Goal: Information Seeking & Learning: Learn about a topic

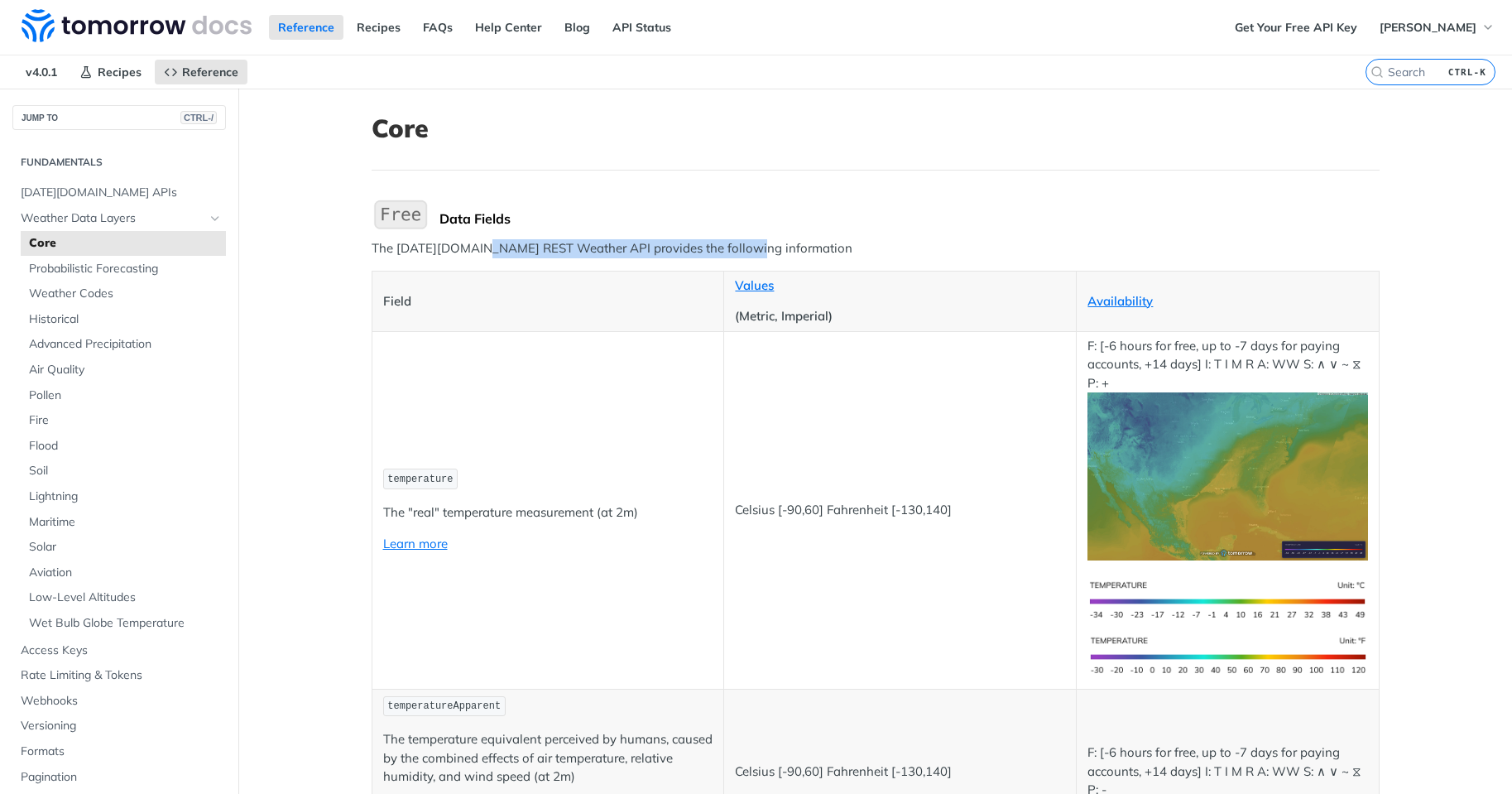
drag, startPoint x: 473, startPoint y: 248, endPoint x: 731, endPoint y: 251, distance: 258.0
click at [731, 251] on p "The [DATE][DOMAIN_NAME] REST Weather API provides the following information" at bounding box center [876, 248] width 1008 height 19
click at [490, 226] on div "Data Fields" at bounding box center [909, 219] width 940 height 17
click at [546, 211] on div "Data Fields" at bounding box center [909, 219] width 940 height 17
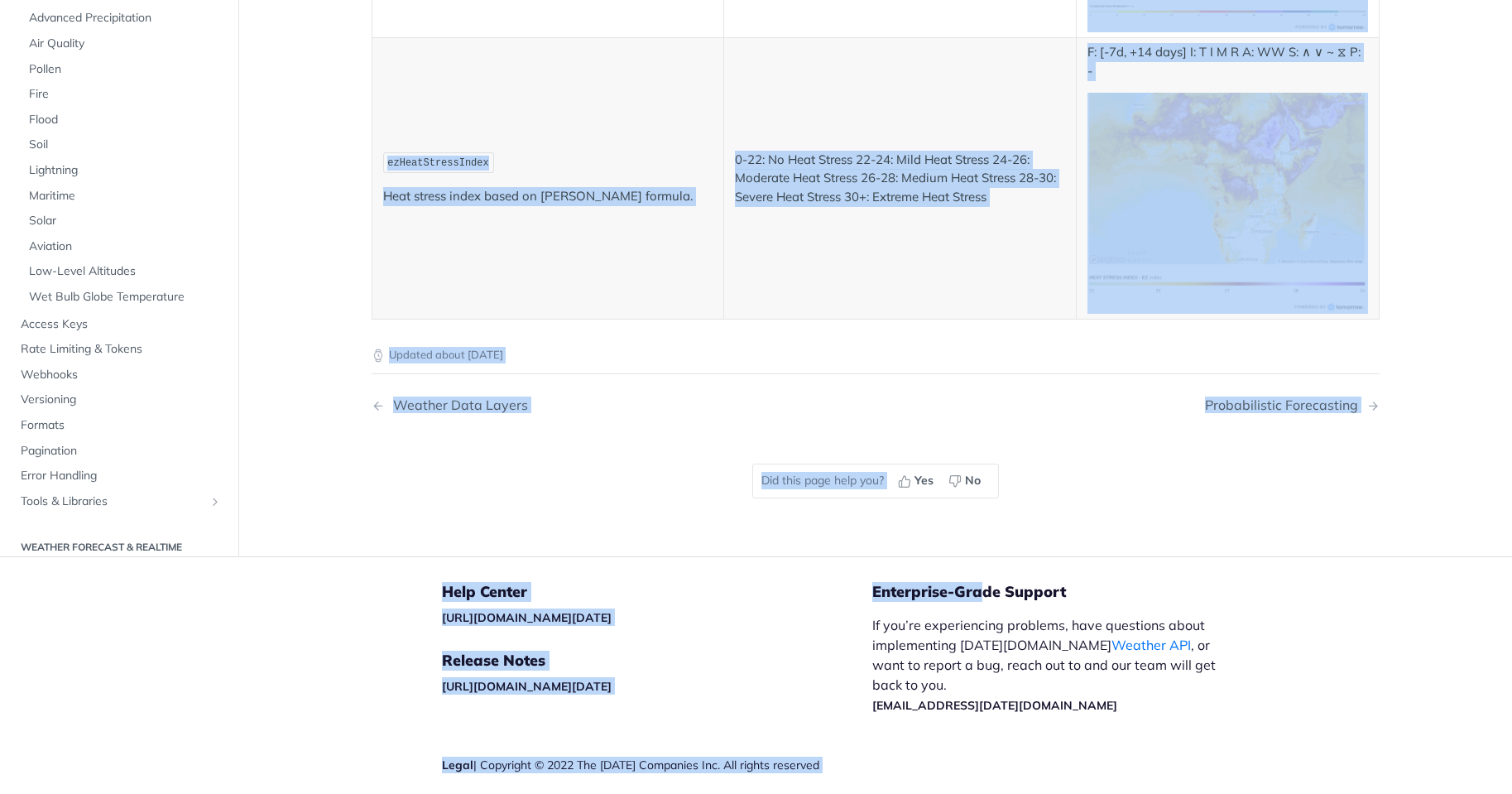
scroll to position [8961, 0]
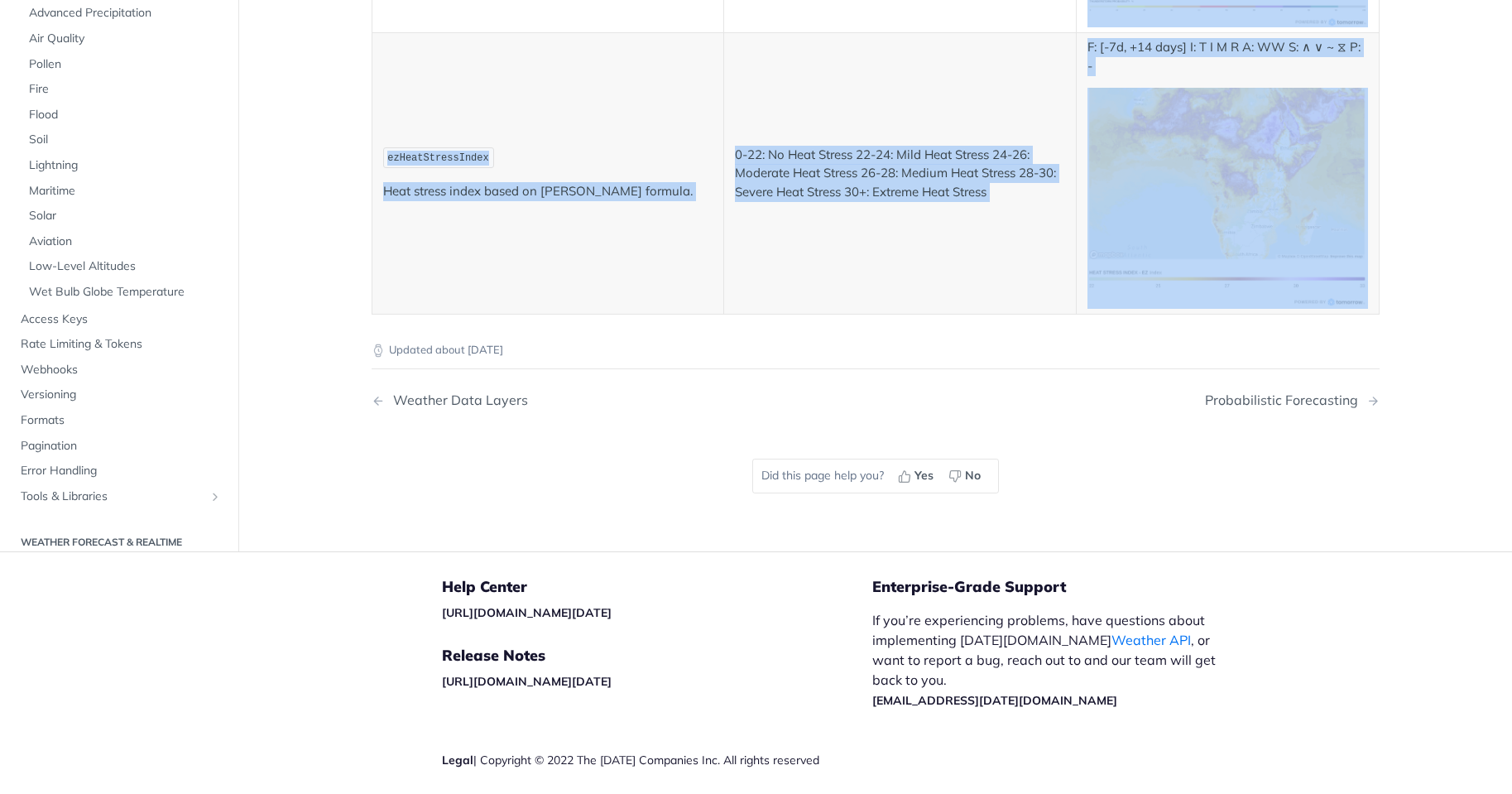
drag, startPoint x: 373, startPoint y: 127, endPoint x: 1032, endPoint y: 262, distance: 672.7
copy article "Core Data Fields The Tomorrow.io REST Weather API provides the following inform…"
click at [1299, 392] on div "Probabilistic Forecasting" at bounding box center [1285, 400] width 161 height 16
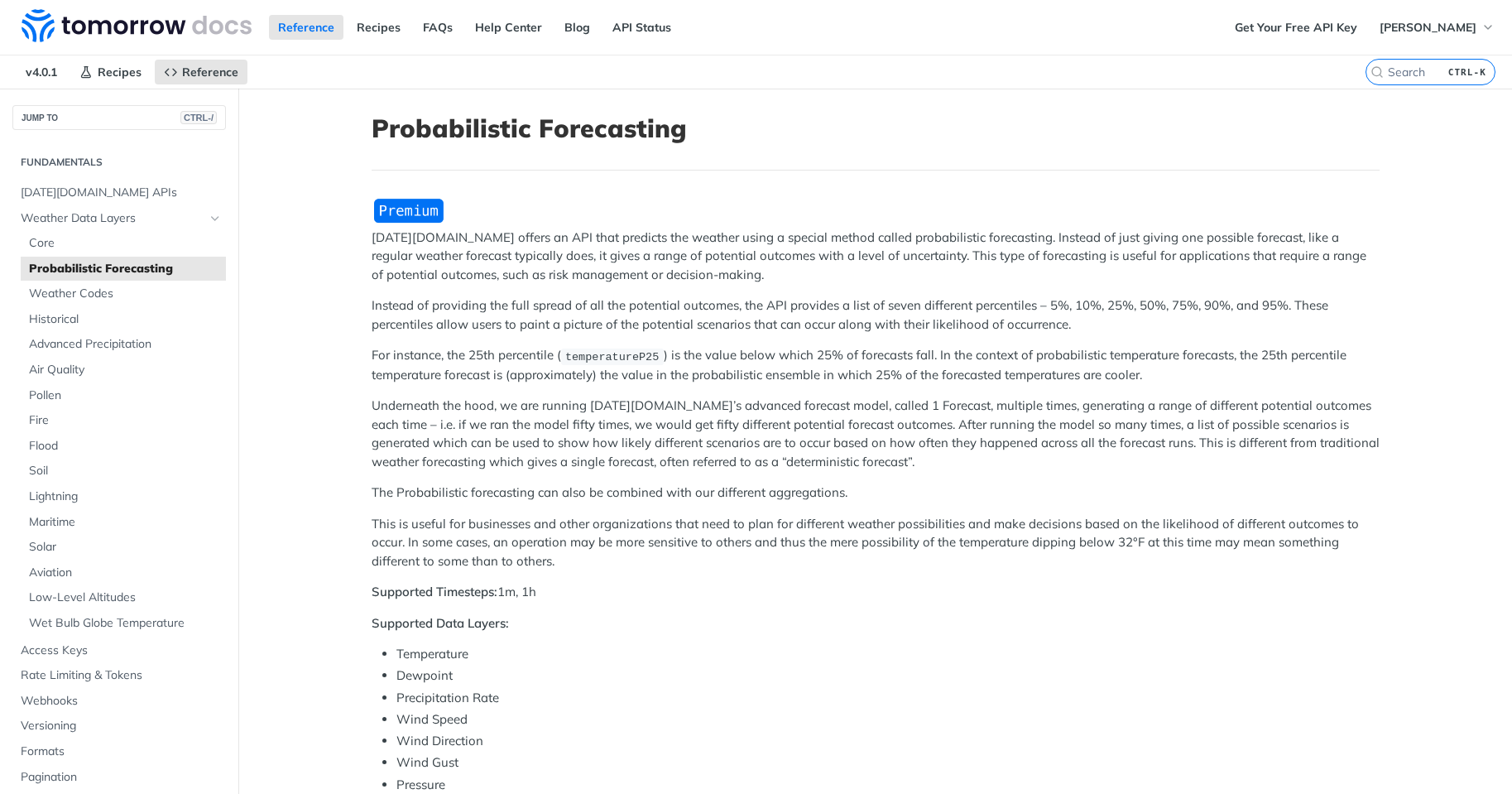
click at [619, 360] on span "temperatureP25" at bounding box center [612, 356] width 94 height 13
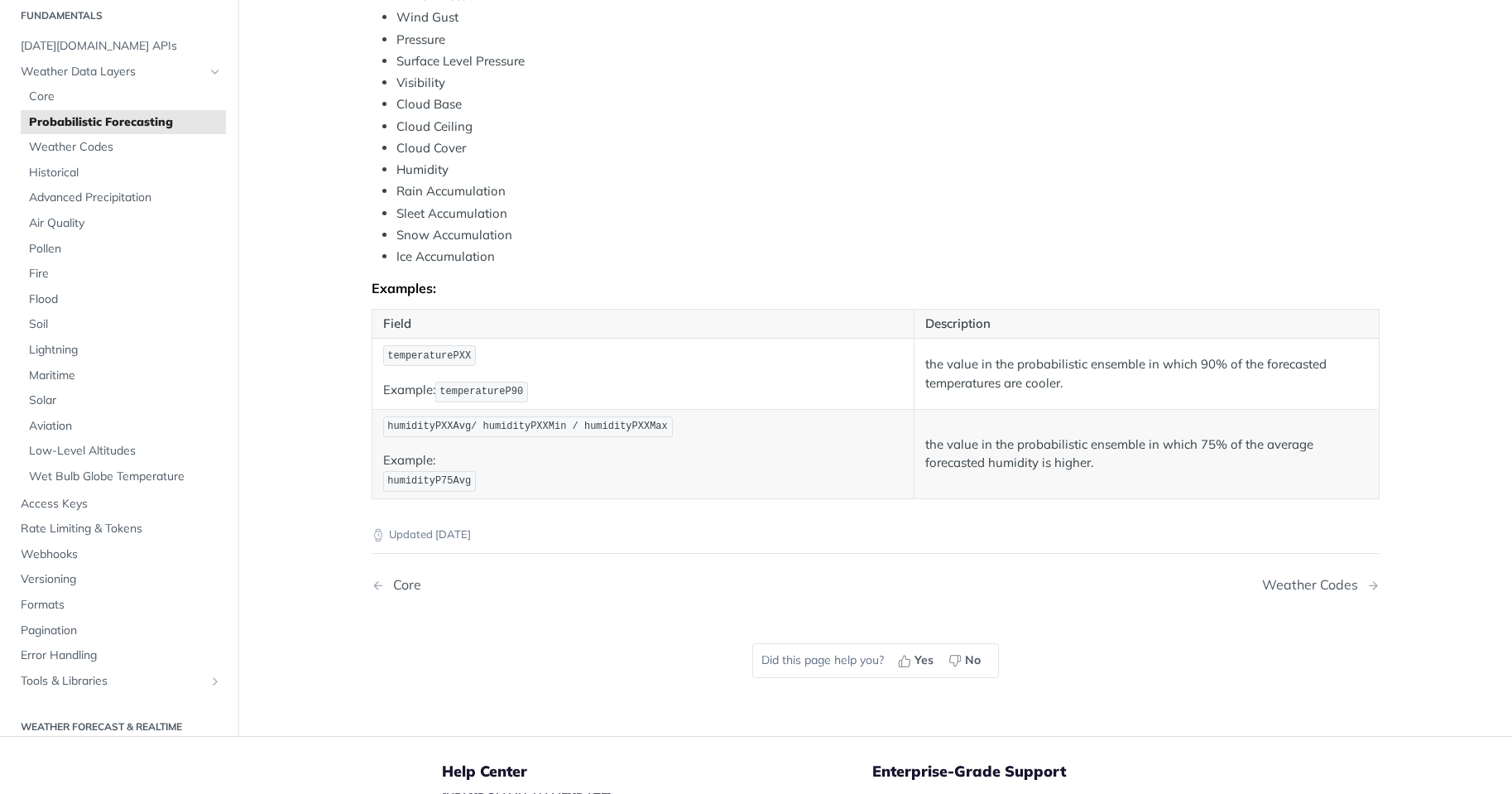
scroll to position [827, 0]
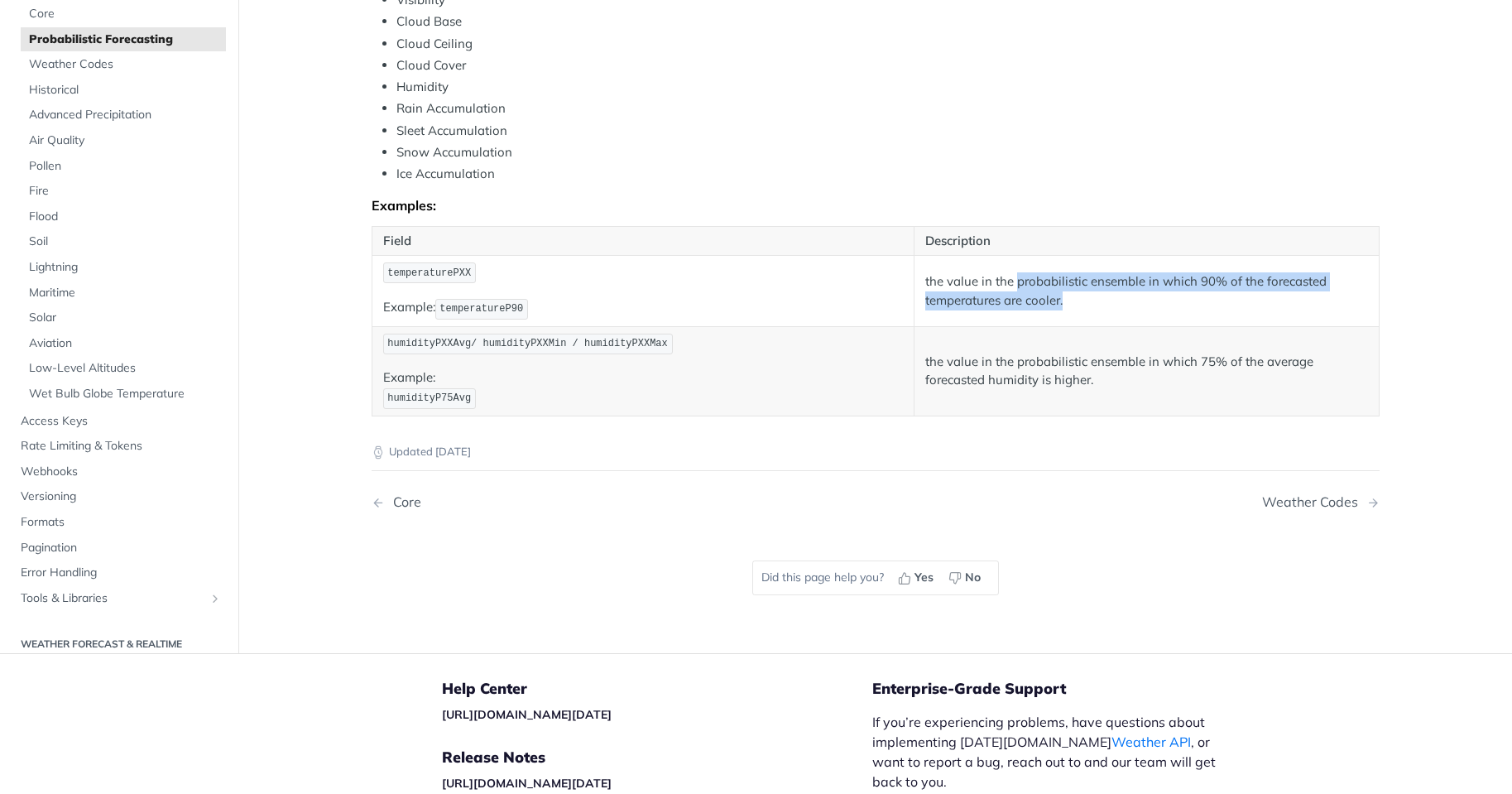
drag, startPoint x: 1011, startPoint y: 268, endPoint x: 1089, endPoint y: 306, distance: 86.8
click at [1089, 306] on td "the value in the probabilistic ensemble in which 90% of the forecasted temperat…" at bounding box center [1146, 291] width 466 height 71
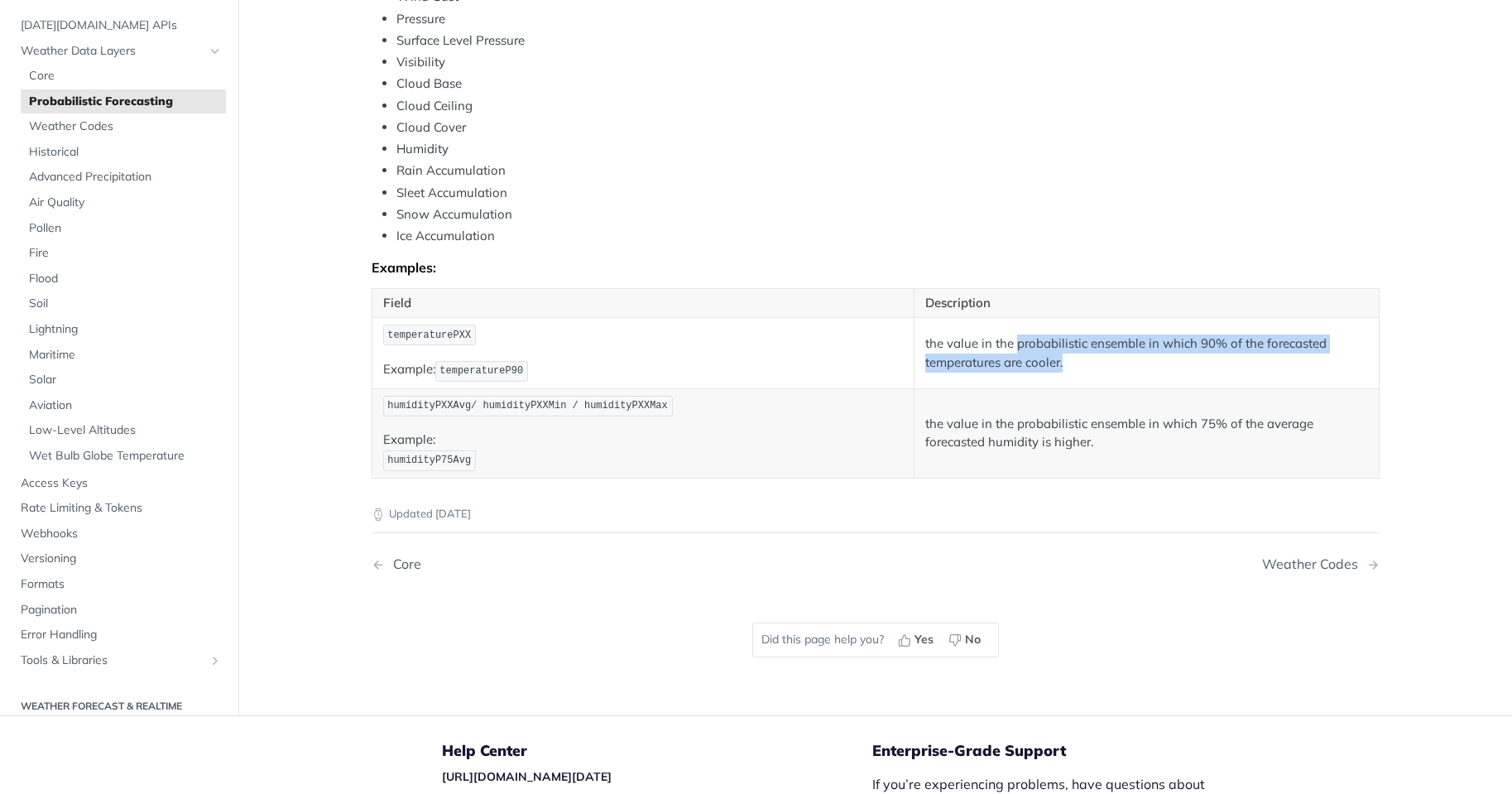
scroll to position [662, 0]
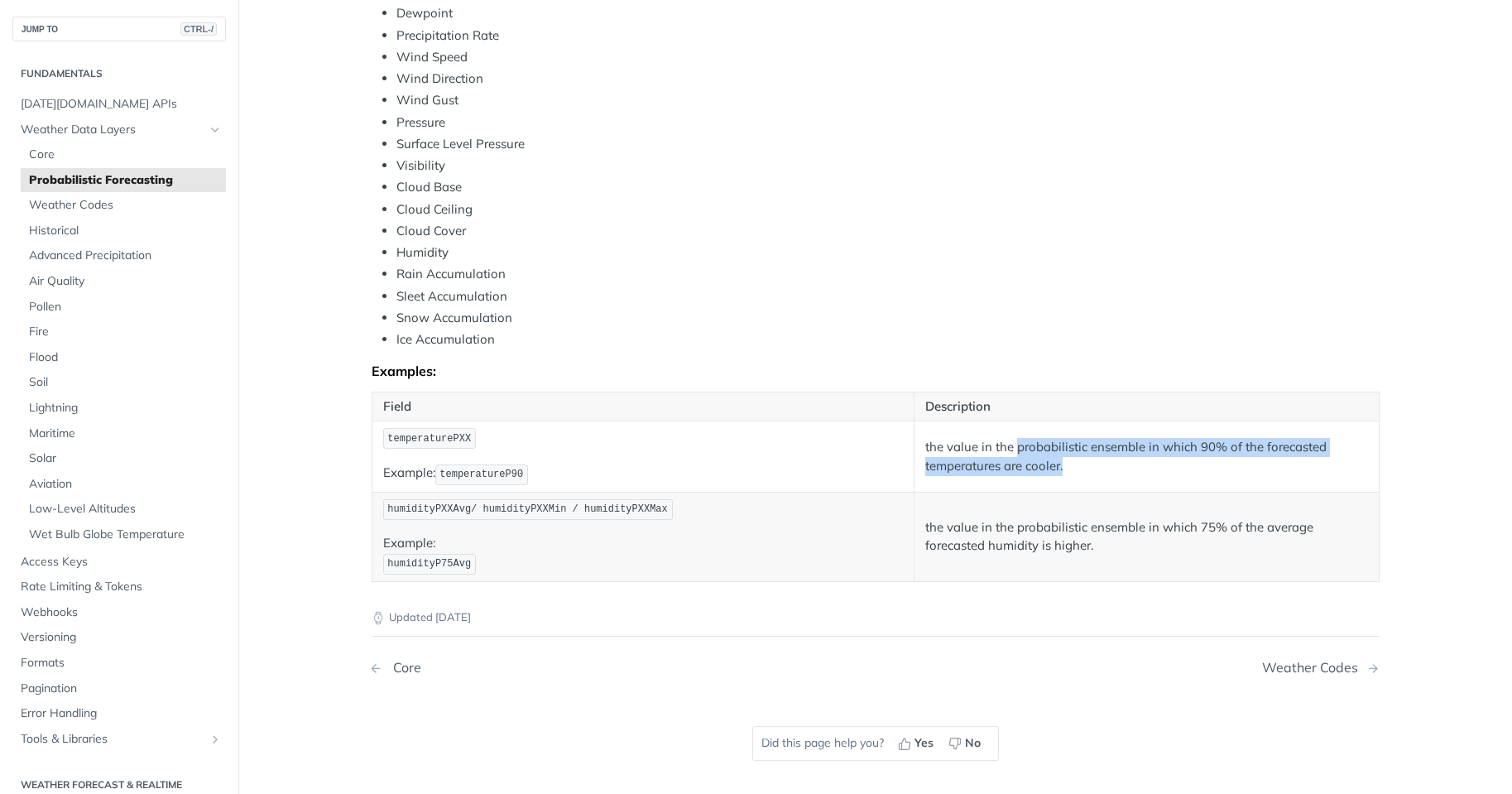
click at [391, 669] on div "Core" at bounding box center [404, 667] width 37 height 16
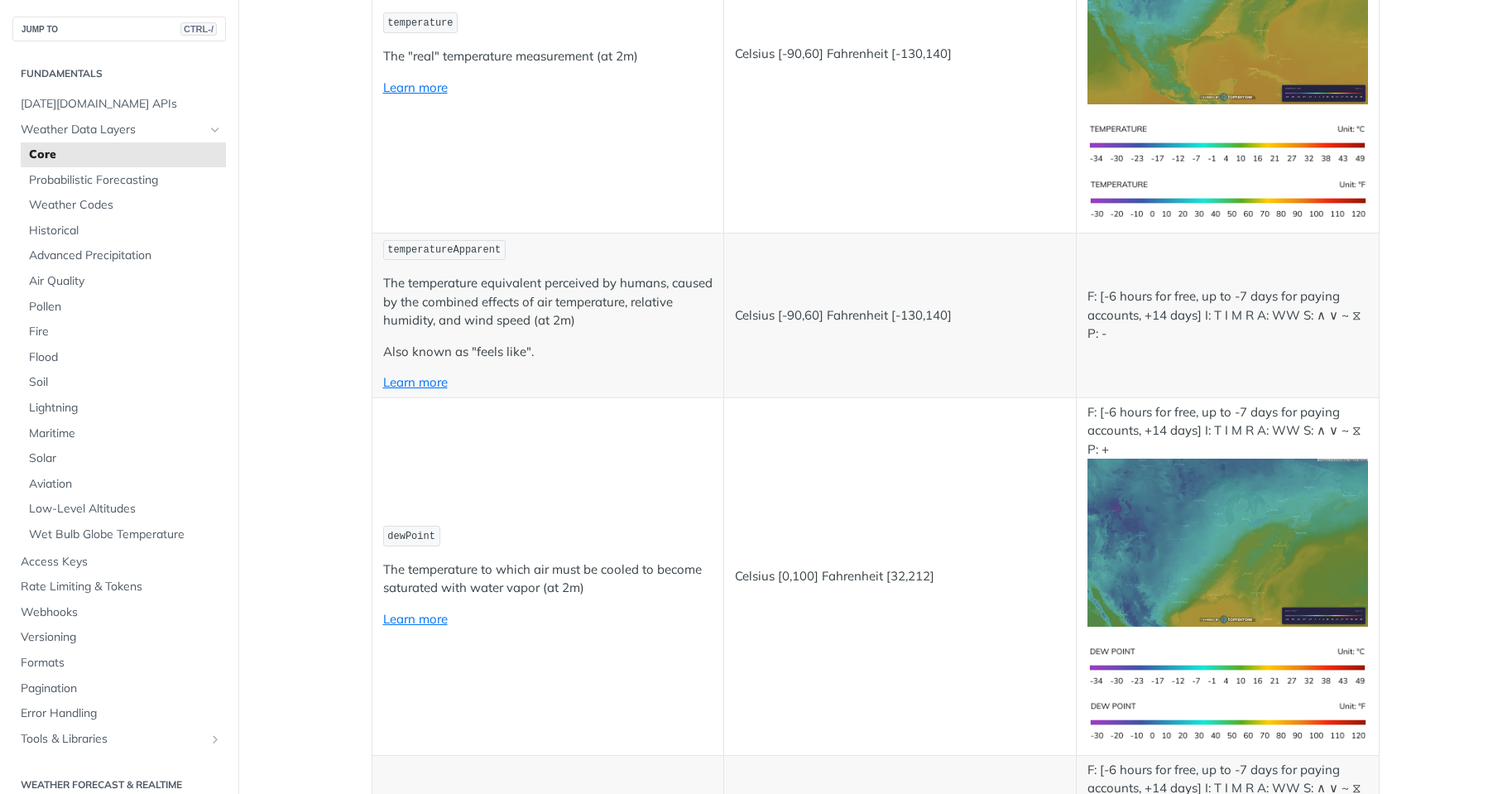
scroll to position [496, 0]
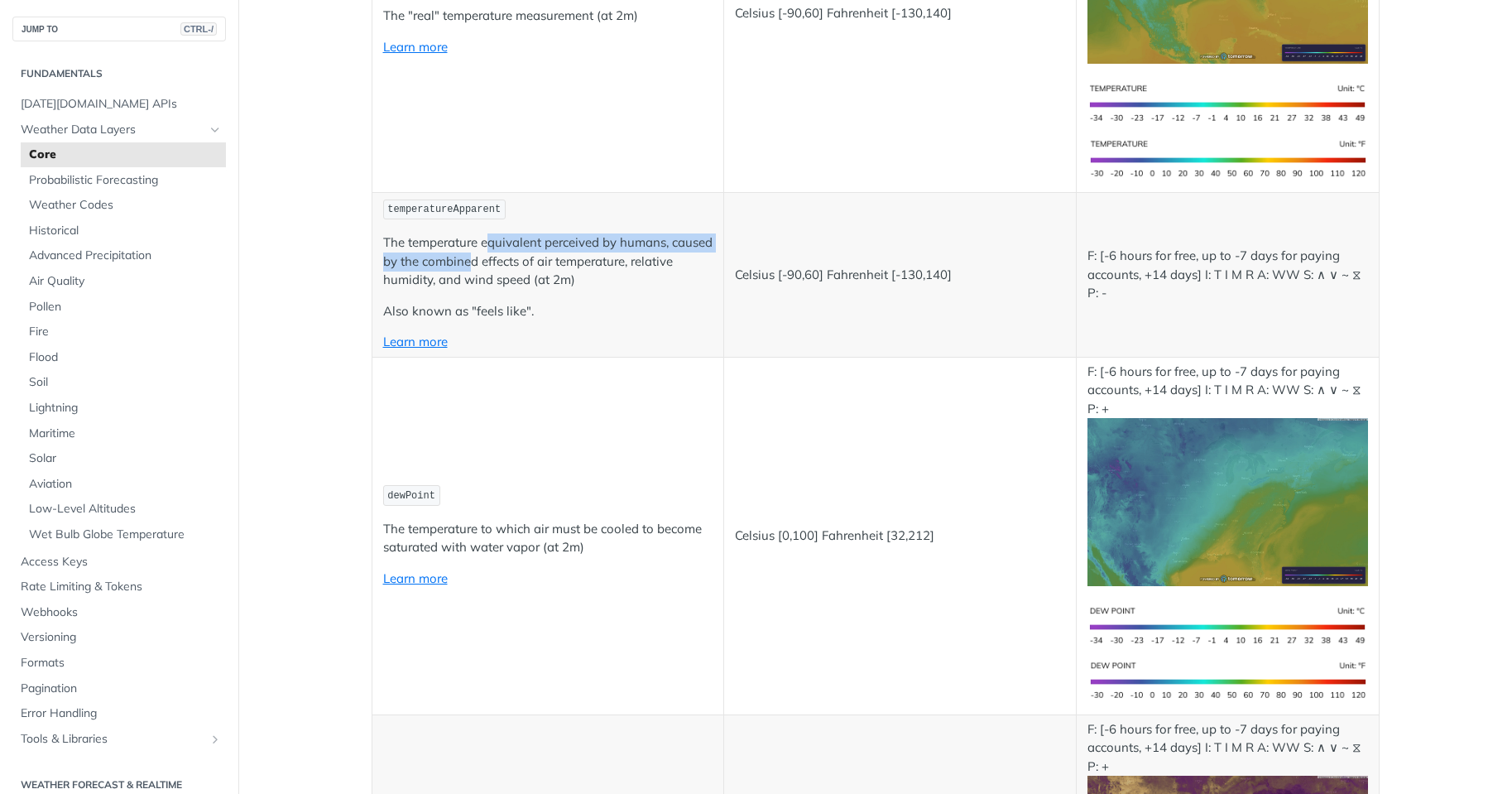
drag, startPoint x: 483, startPoint y: 243, endPoint x: 512, endPoint y: 255, distance: 31.4
click at [512, 255] on p "The temperature equivalent perceived by humans, caused by the combined effects …" at bounding box center [548, 261] width 330 height 56
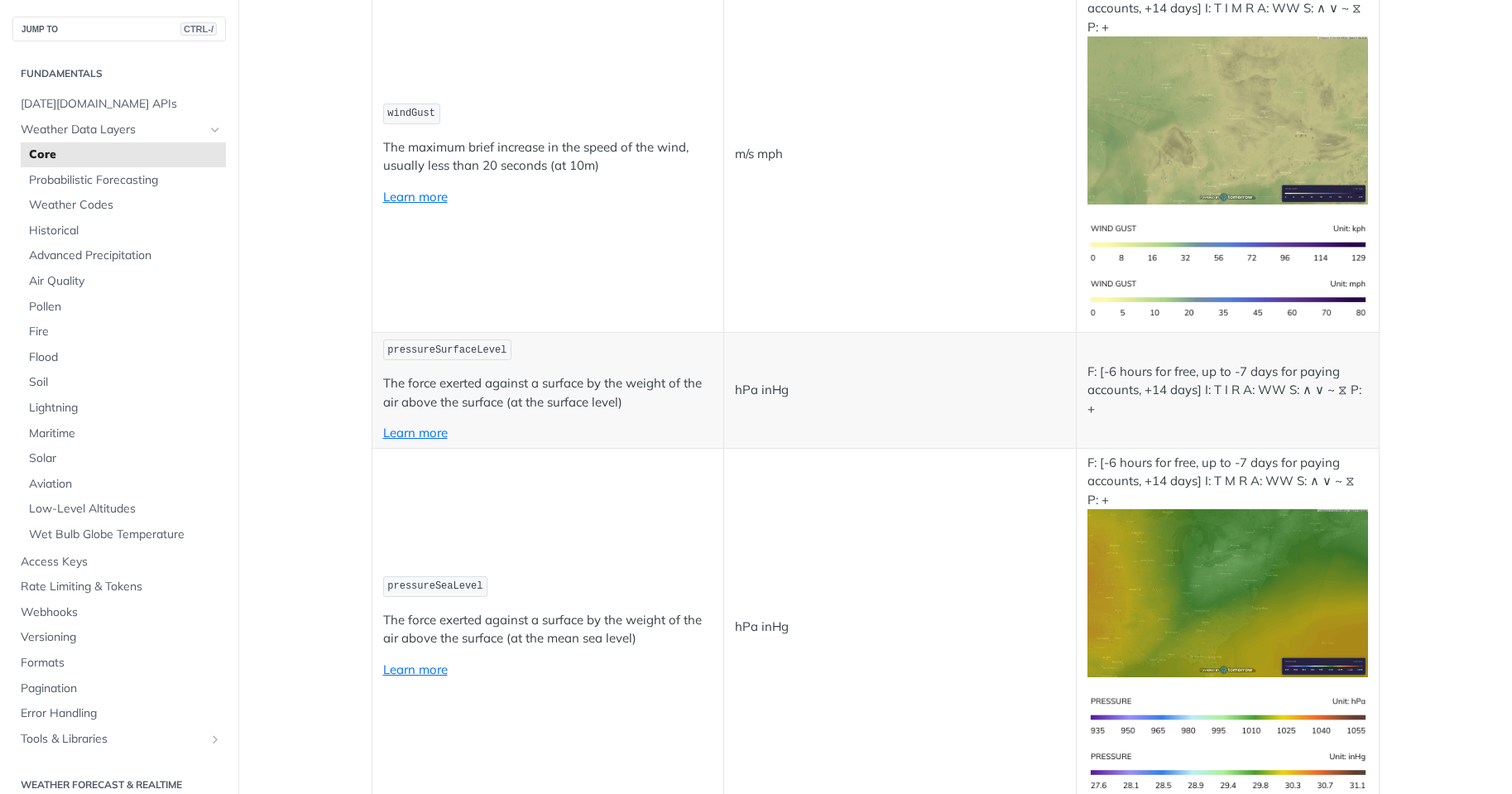
scroll to position [2152, 0]
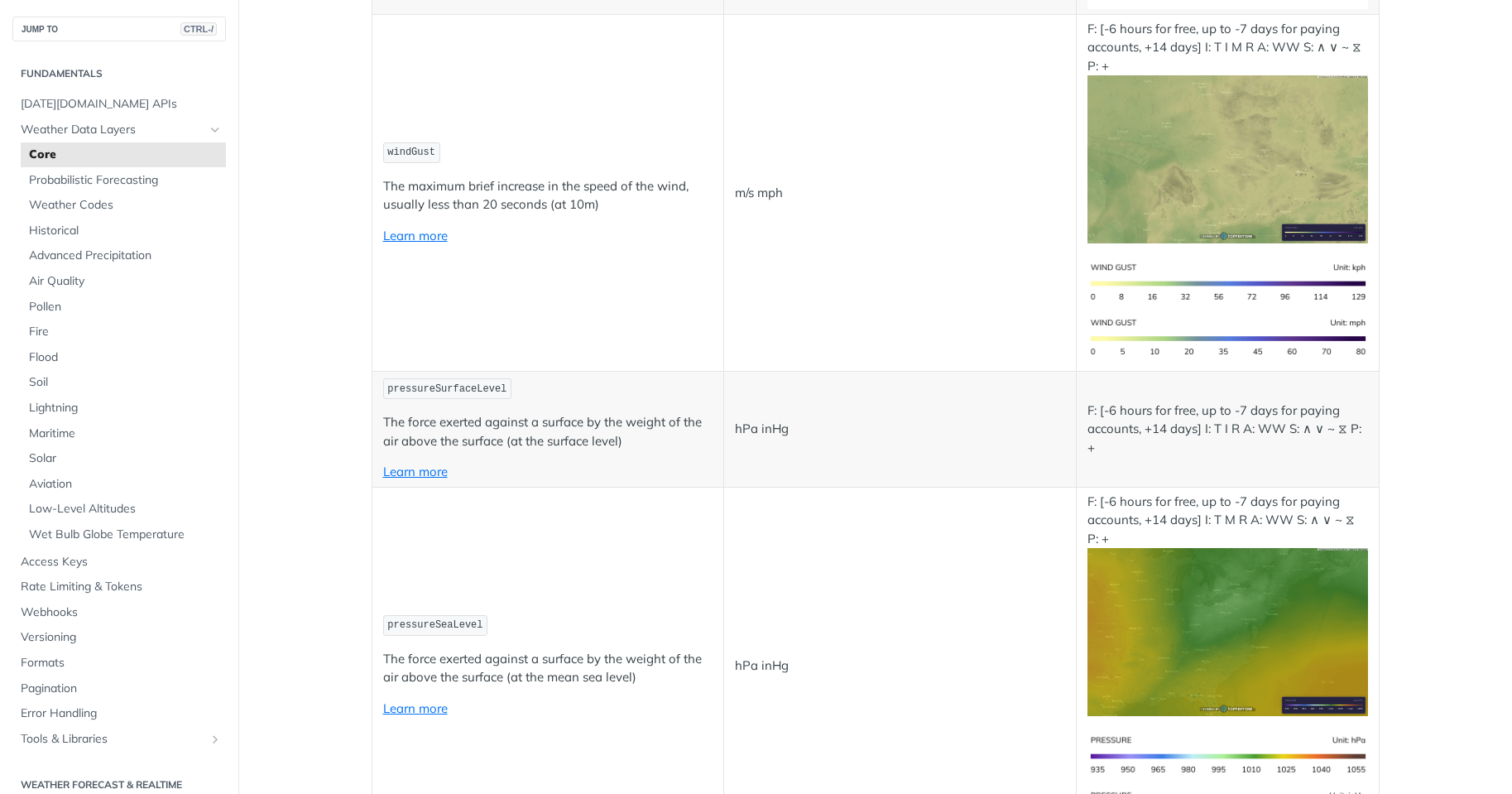
click at [1142, 173] on img "Expand image" at bounding box center [1227, 159] width 280 height 168
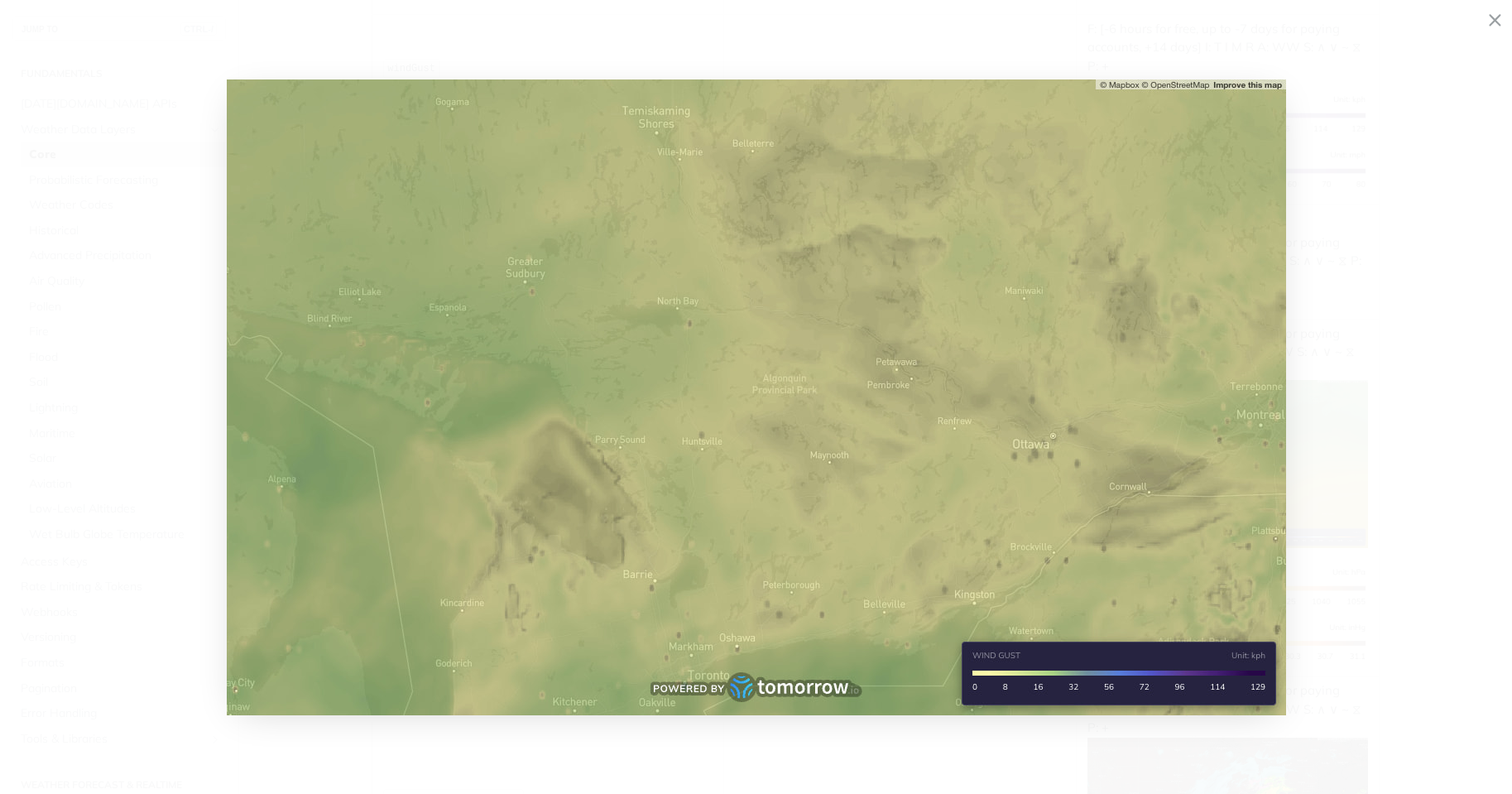
click at [1361, 472] on span "Collapse image" at bounding box center [756, 397] width 1512 height 794
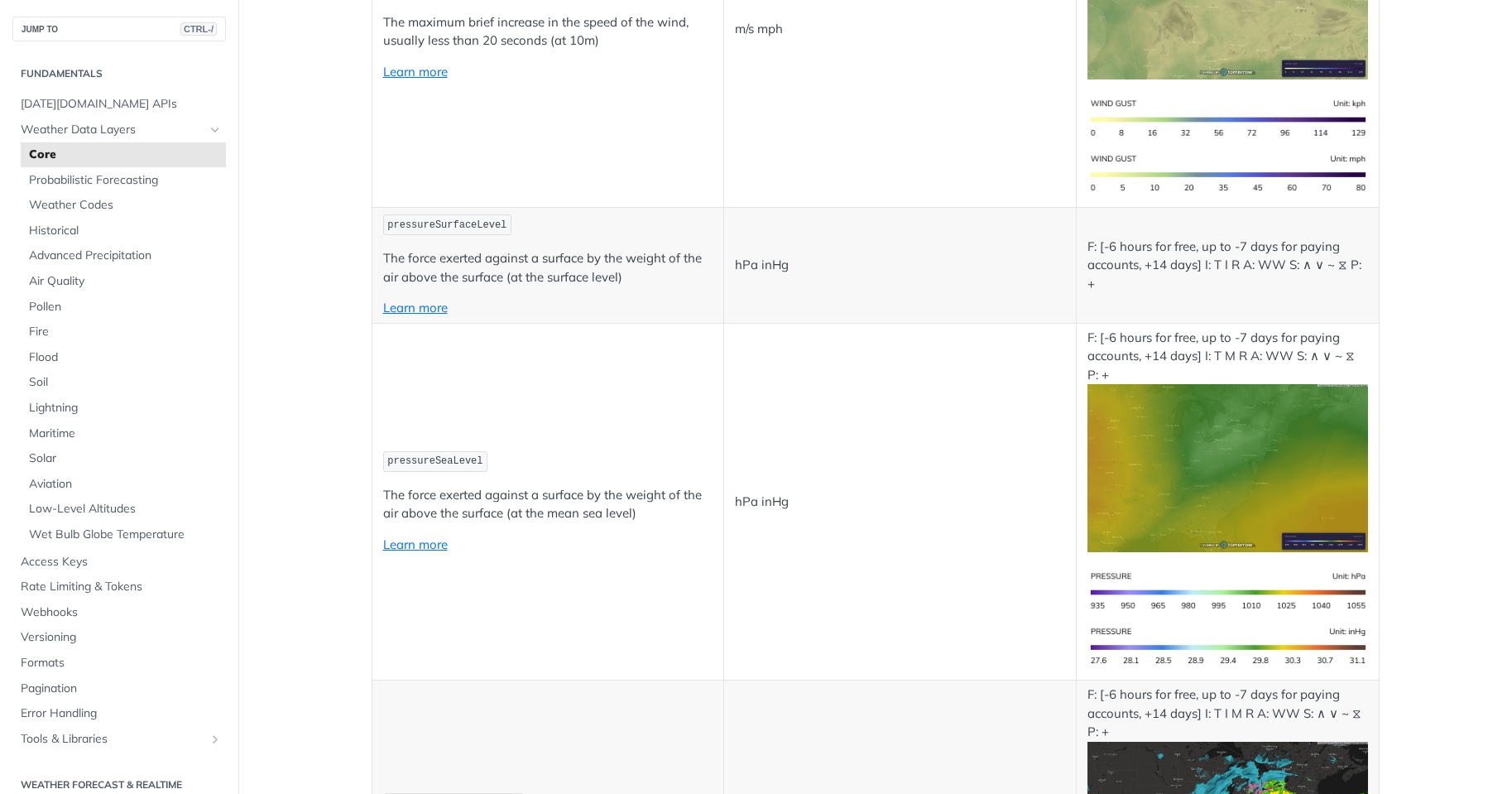
scroll to position [2318, 0]
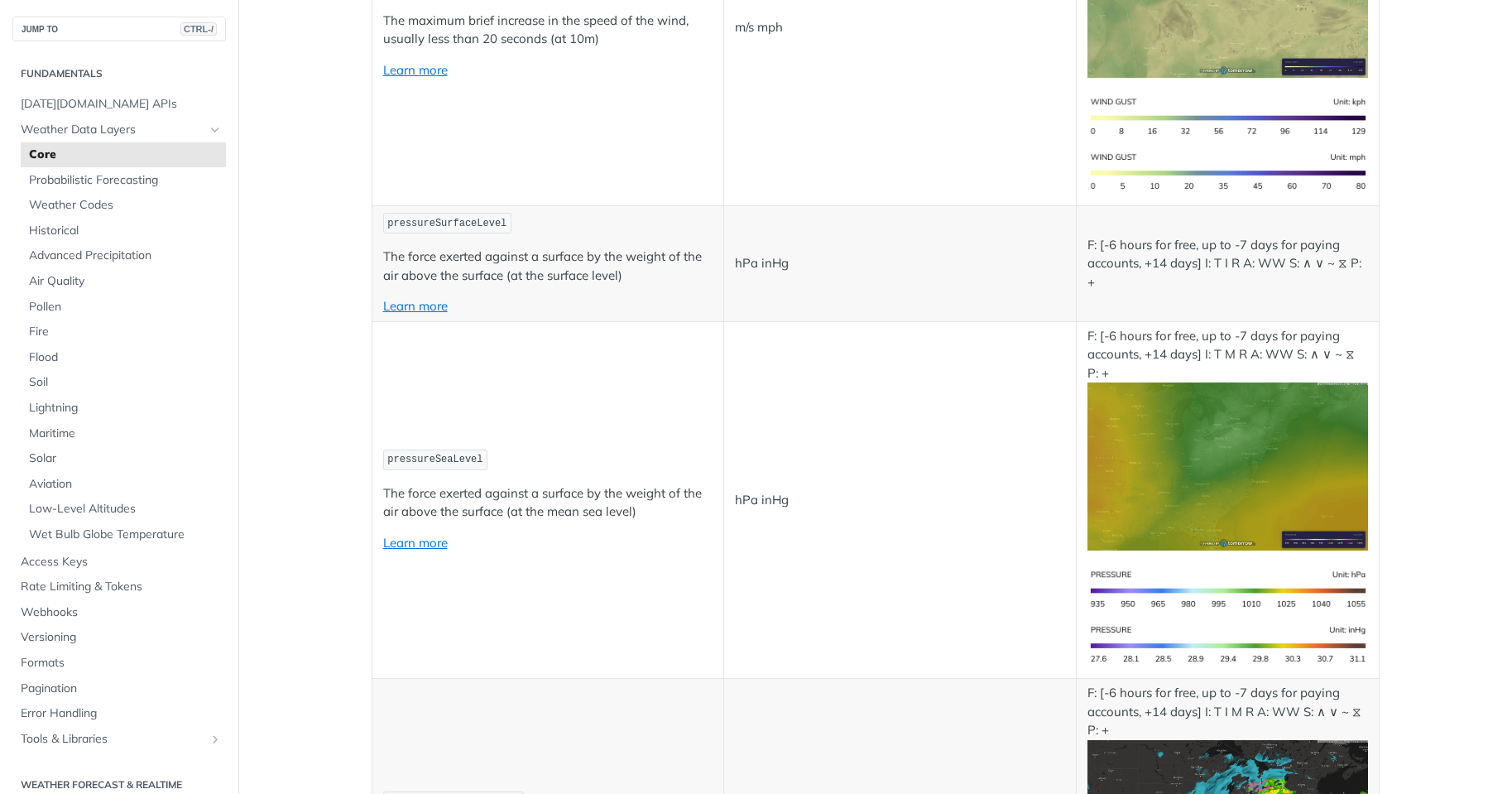
click at [1205, 473] on img "Expand image" at bounding box center [1227, 466] width 280 height 168
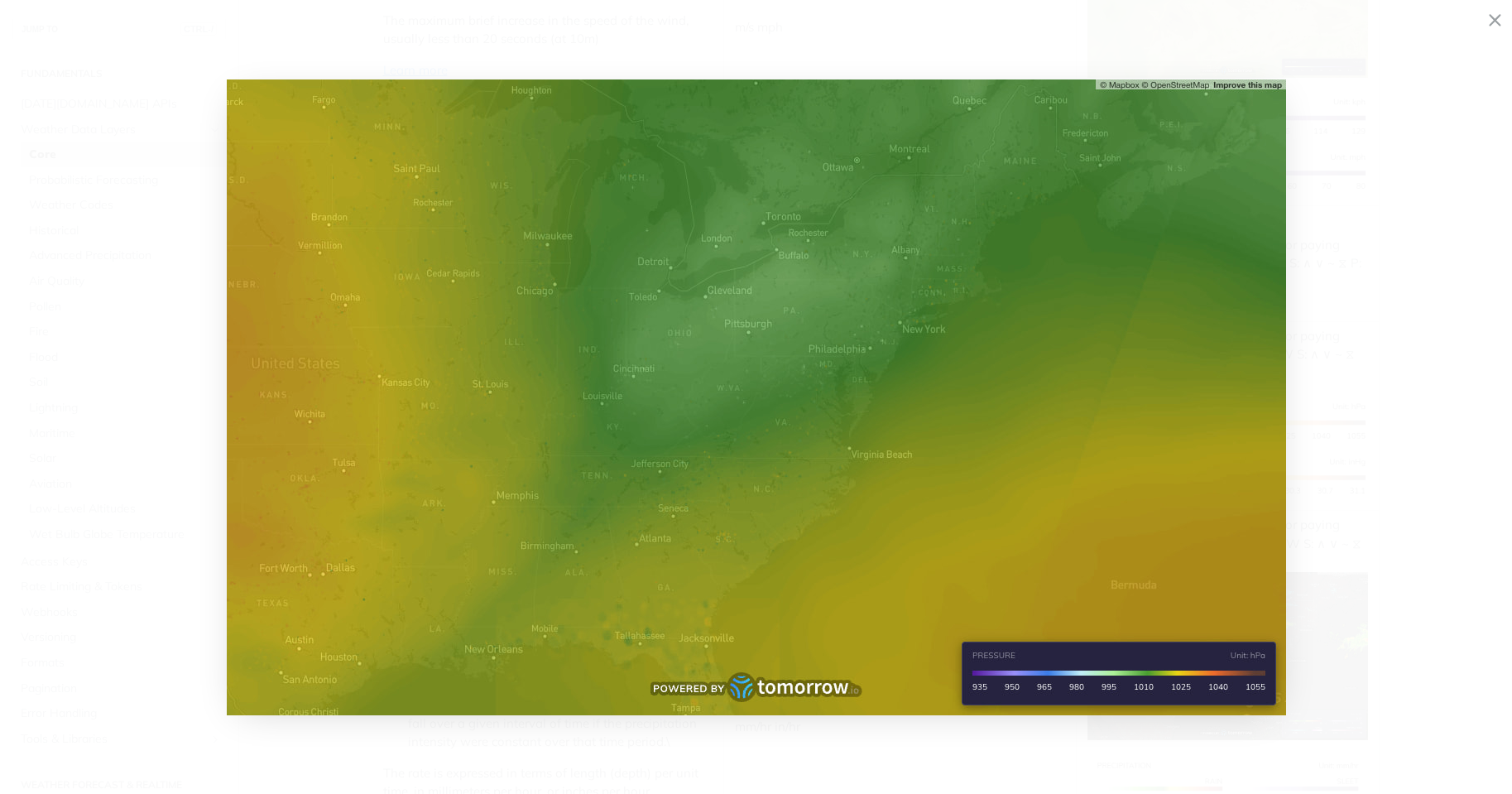
click at [1375, 455] on span "Collapse image" at bounding box center [756, 397] width 1512 height 794
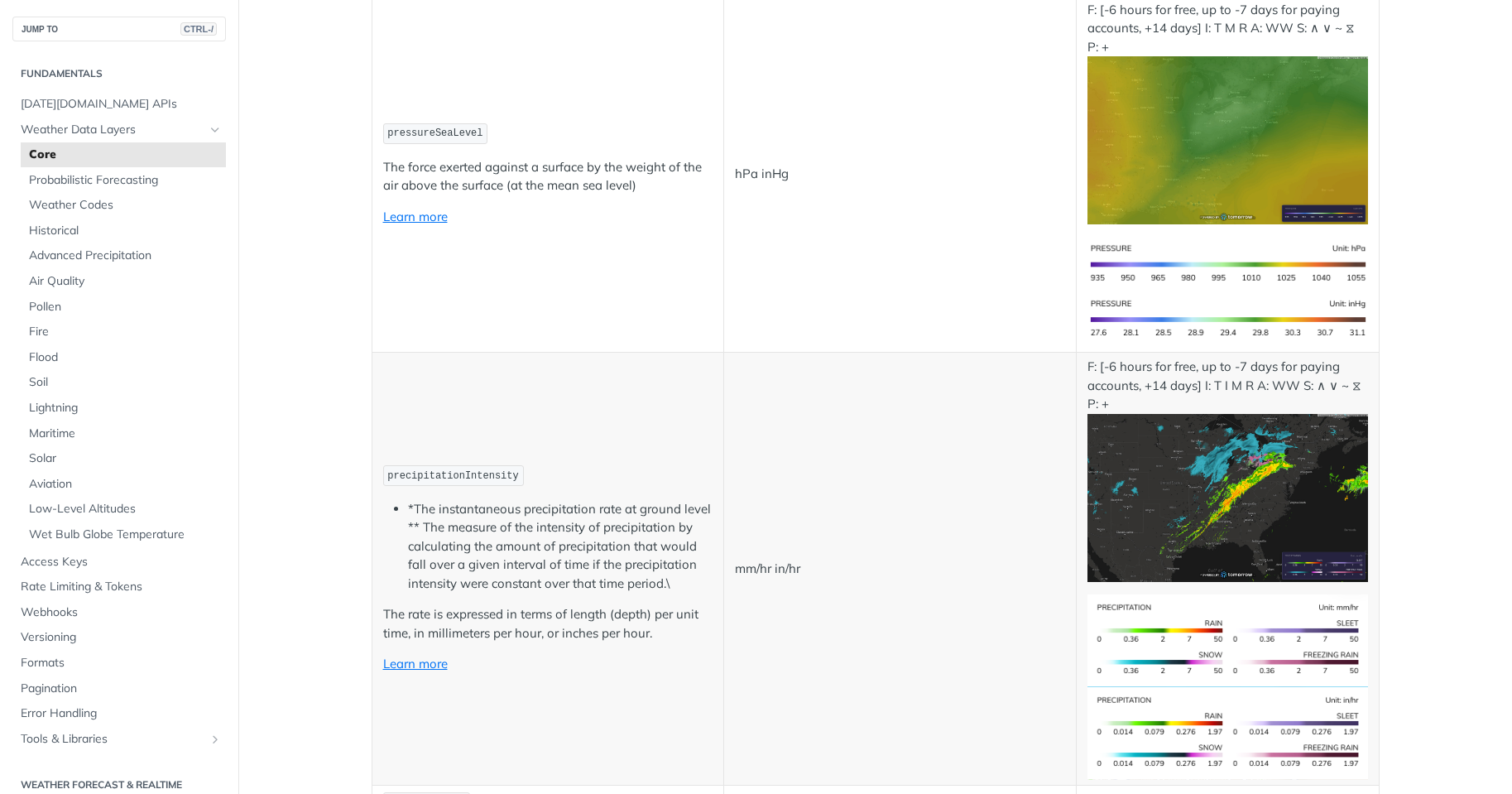
scroll to position [2731, 0]
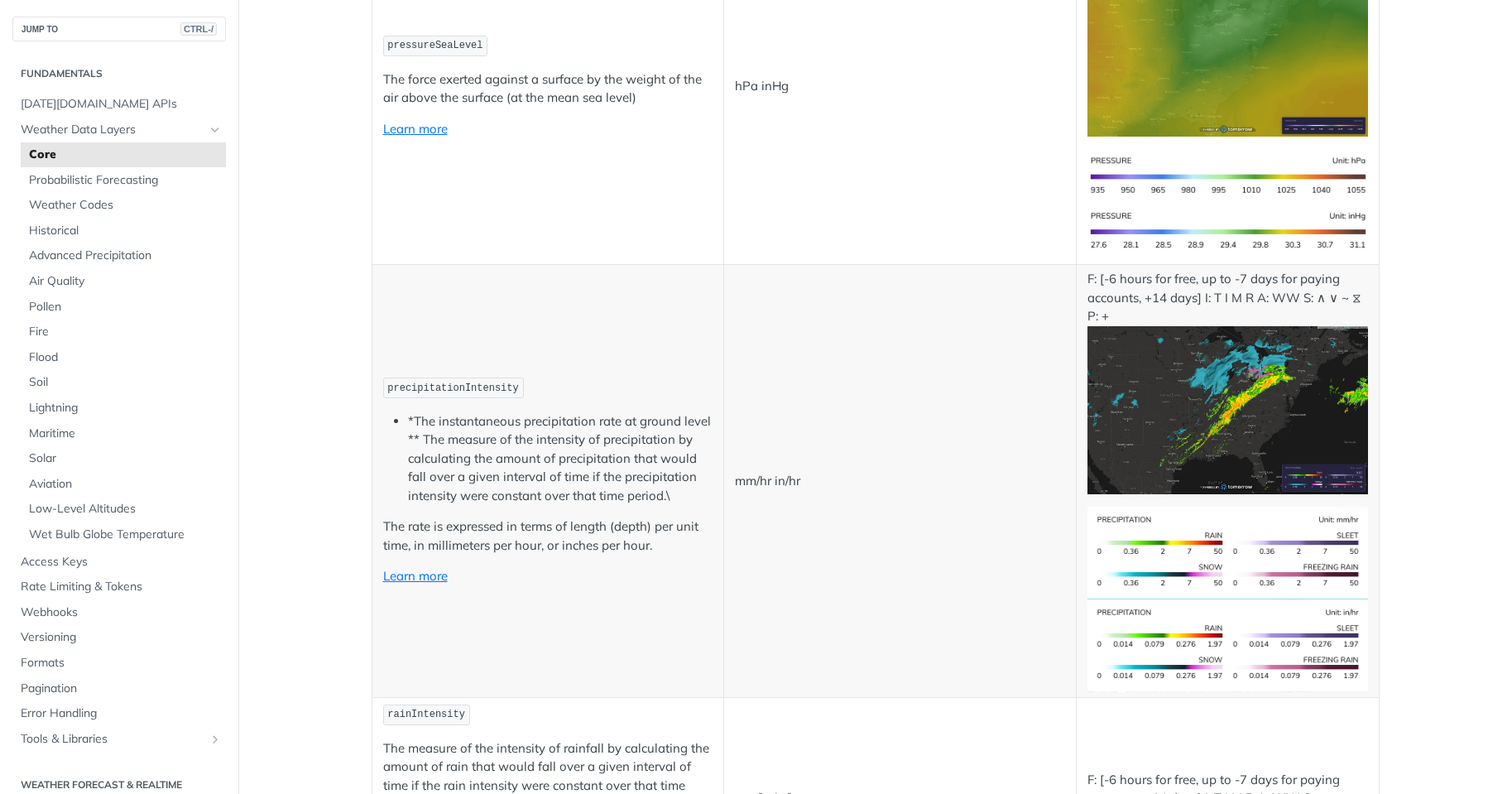
click at [1250, 421] on img "Expand image" at bounding box center [1227, 410] width 280 height 168
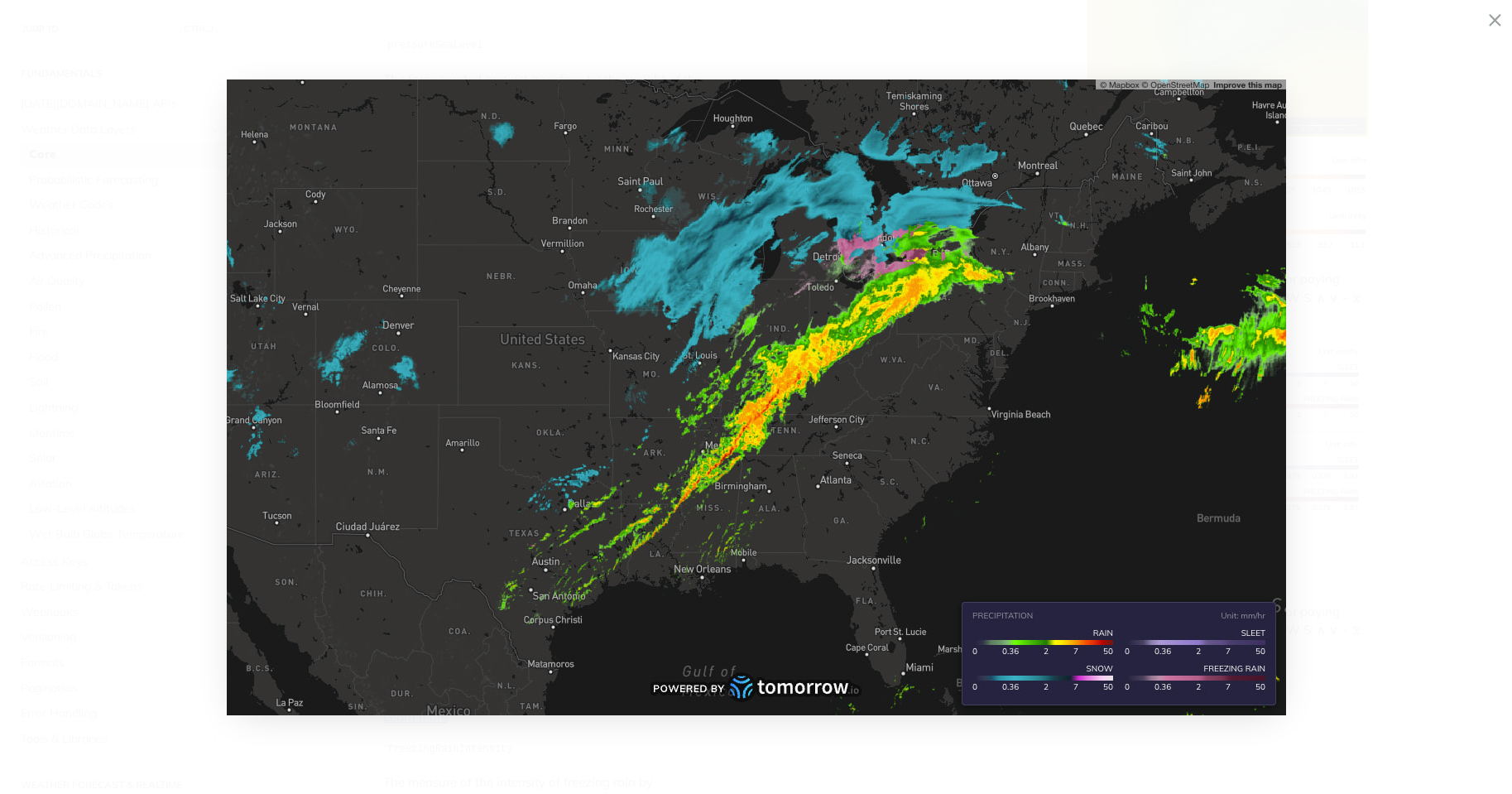
click at [1428, 445] on span "Collapse image" at bounding box center [756, 397] width 1512 height 794
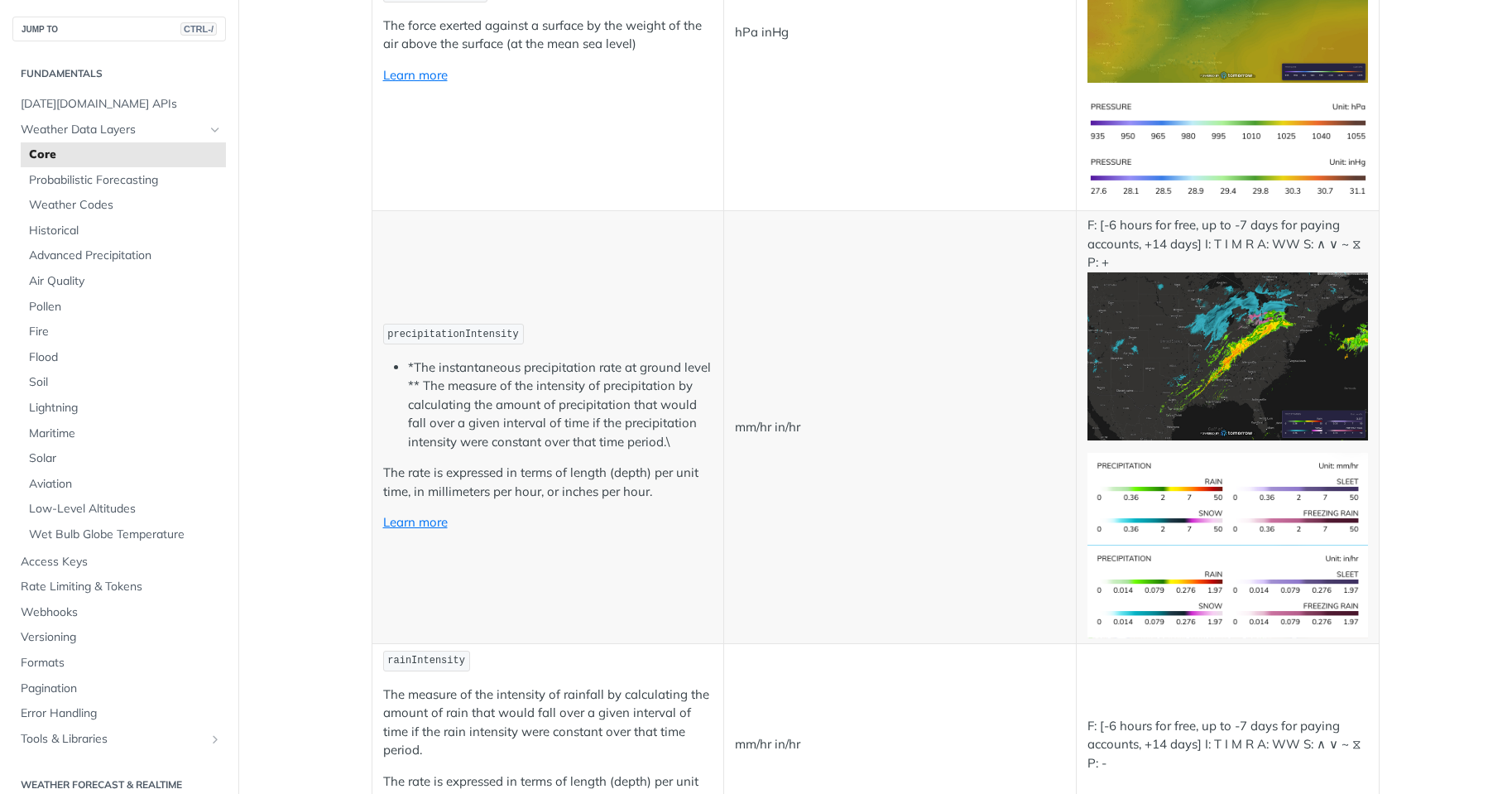
scroll to position [2814, 0]
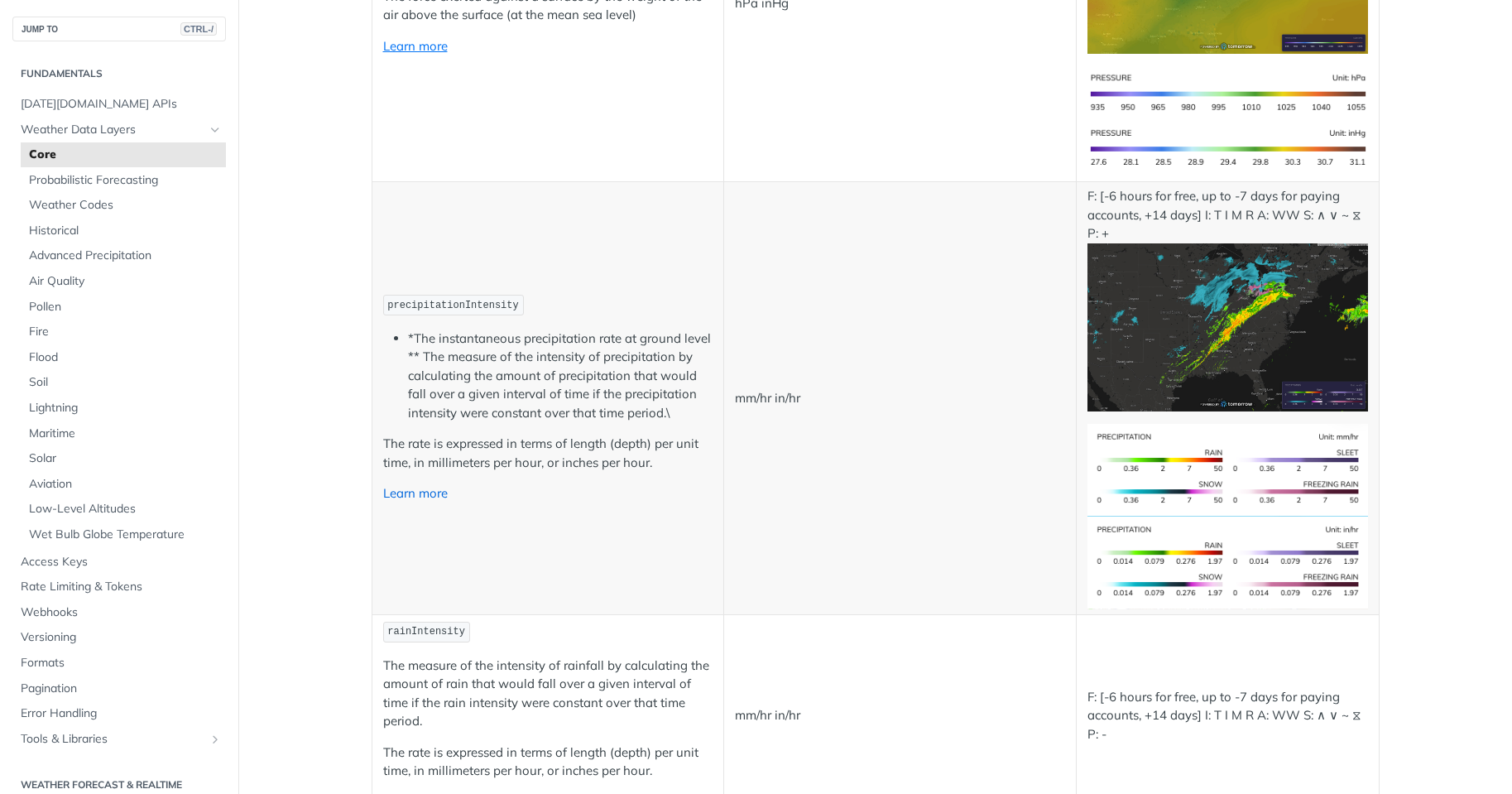
click at [405, 493] on link "Learn more" at bounding box center [415, 492] width 64 height 16
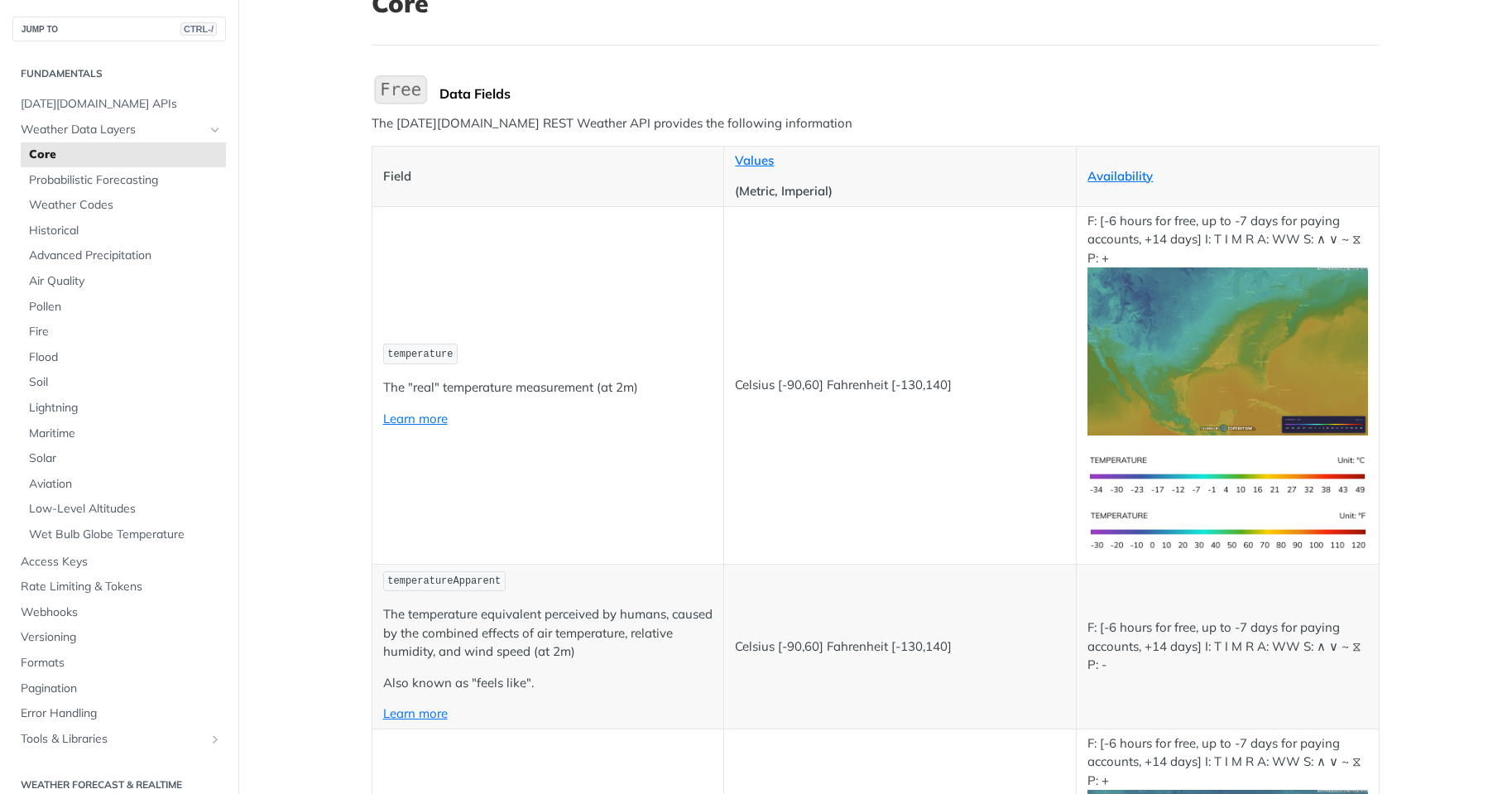
scroll to position [165, 0]
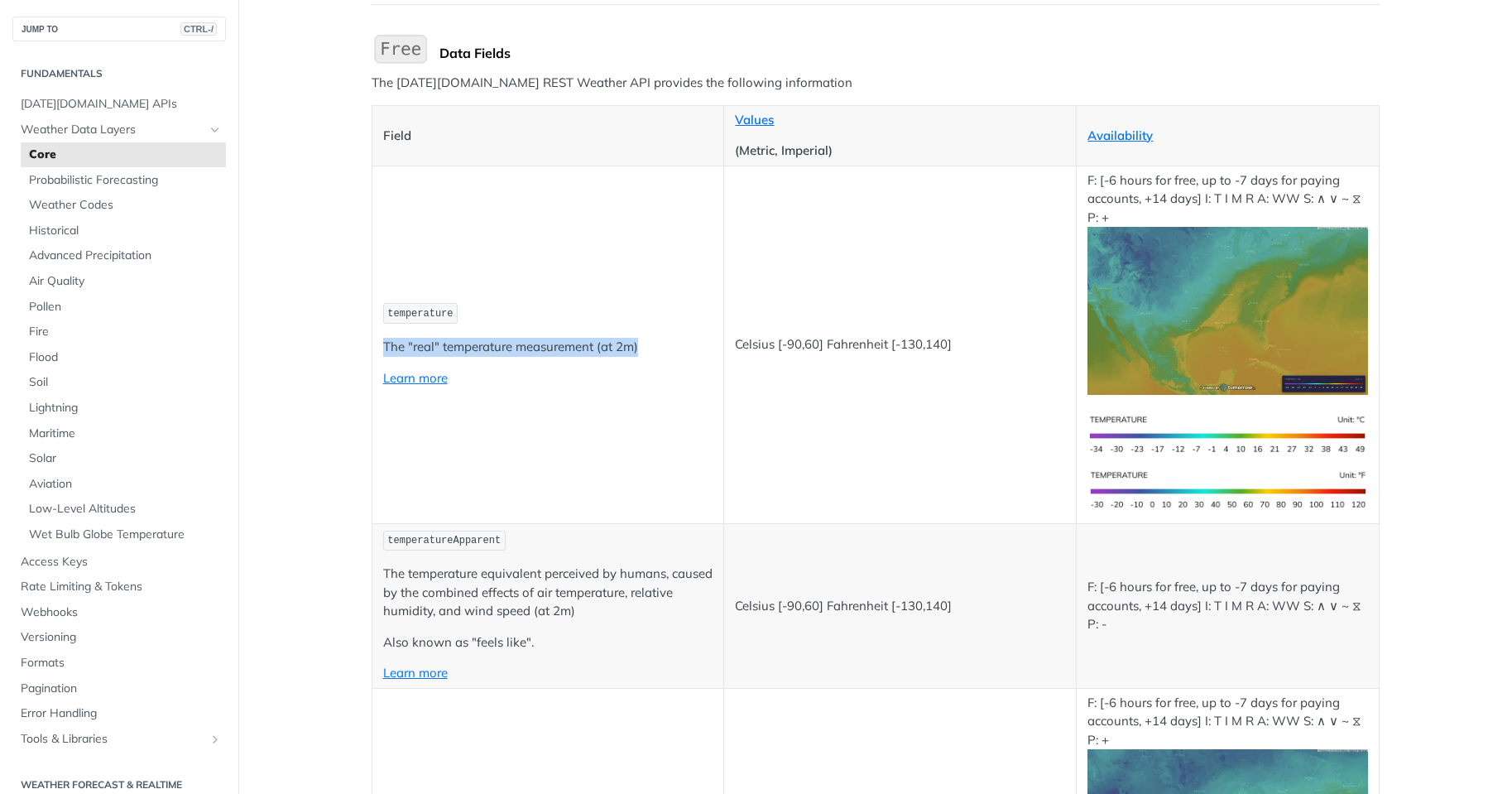
drag, startPoint x: 379, startPoint y: 346, endPoint x: 673, endPoint y: 347, distance: 294.0
click at [673, 347] on p "The "real" temperature measurement (at 2m)" at bounding box center [548, 347] width 330 height 19
click at [757, 341] on p "Celsius [-90,60] Fahrenheit [-130,140]" at bounding box center [899, 344] width 330 height 19
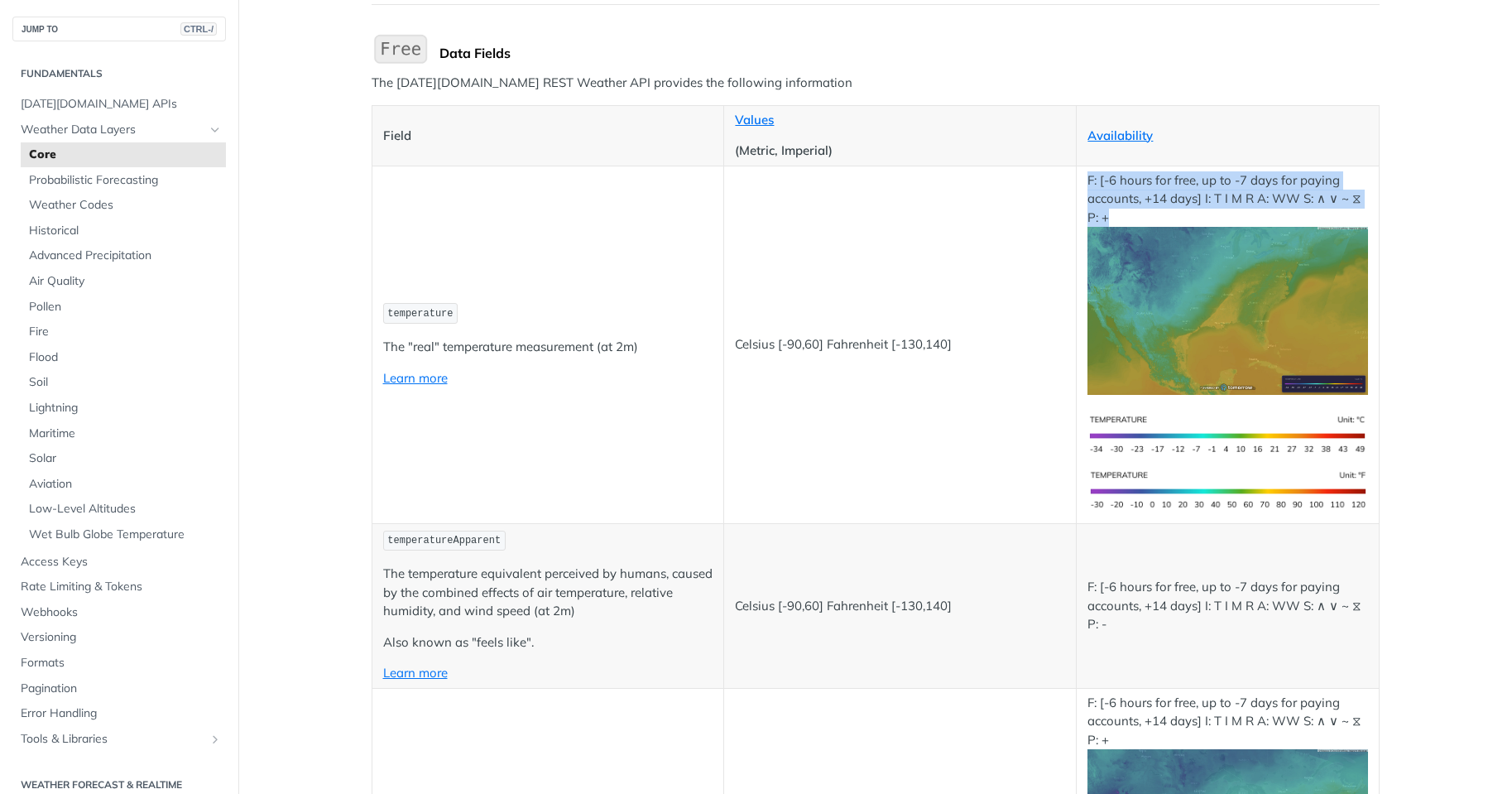
drag, startPoint x: 1082, startPoint y: 176, endPoint x: 1126, endPoint y: 212, distance: 56.9
click at [1126, 212] on p "F: [-6 hours for free, up to -7 days for paying accounts, +14 days] I: T I M R …" at bounding box center [1227, 282] width 280 height 223
copy p "F: [-6 hours for free, up to -7 days for paying accounts, +14 days] I: T I M R …"
